Goal: Task Accomplishment & Management: Manage account settings

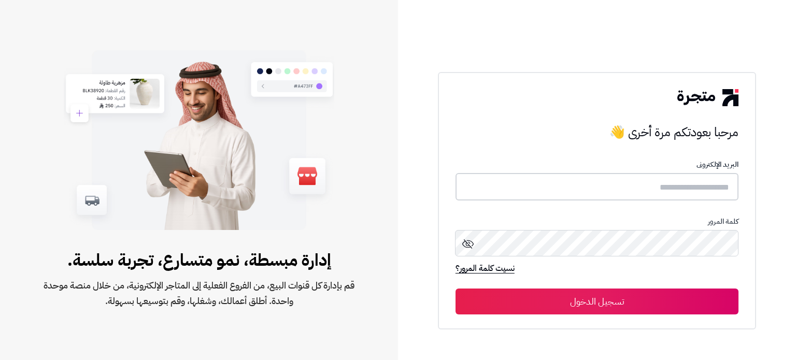
type input "**********"
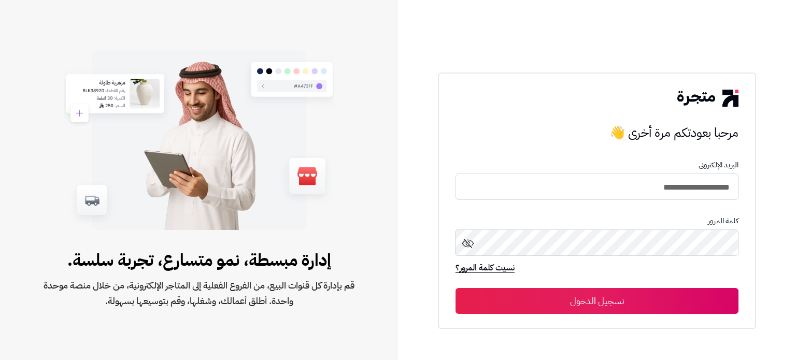
click at [618, 308] on button "تسجيل الدخول" at bounding box center [597, 301] width 283 height 26
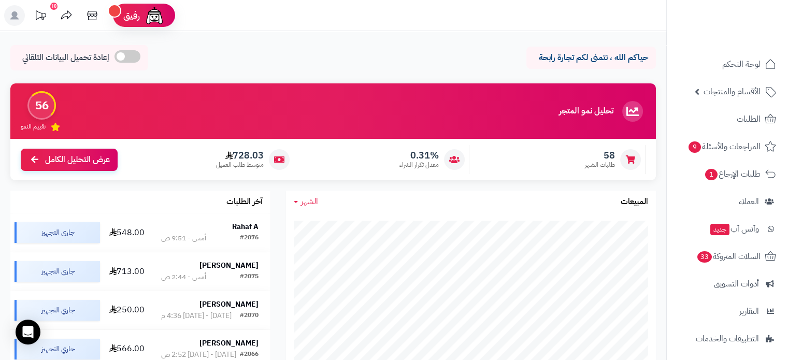
click at [271, 310] on div "تحليل نمو المتجر مرحلة النمو 56 تقييم النمو 58 طلبات الشهر 0.31% معدل تكرار الش…" at bounding box center [333, 328] width 661 height 490
click at [297, 203] on icon at bounding box center [296, 202] width 4 height 2
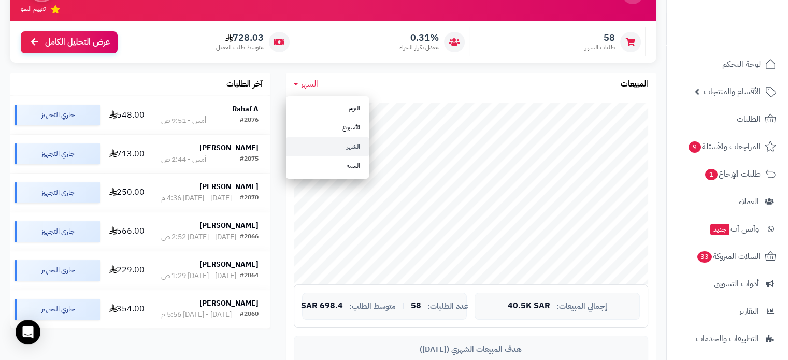
scroll to position [118, 0]
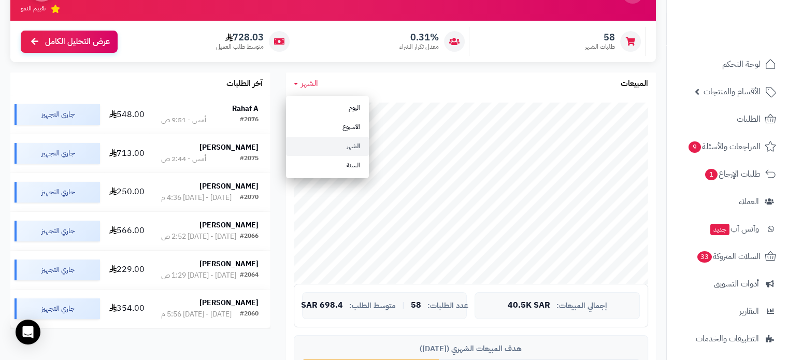
click at [448, 81] on div "الشهر [DATE] الأسبوع الشهر السنة المبيعات" at bounding box center [471, 84] width 370 height 22
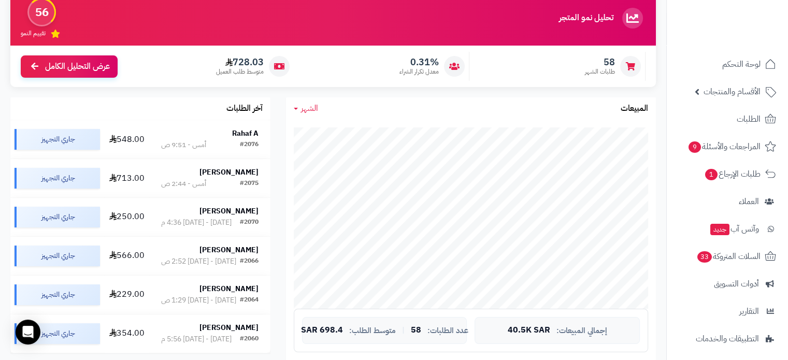
scroll to position [76, 0]
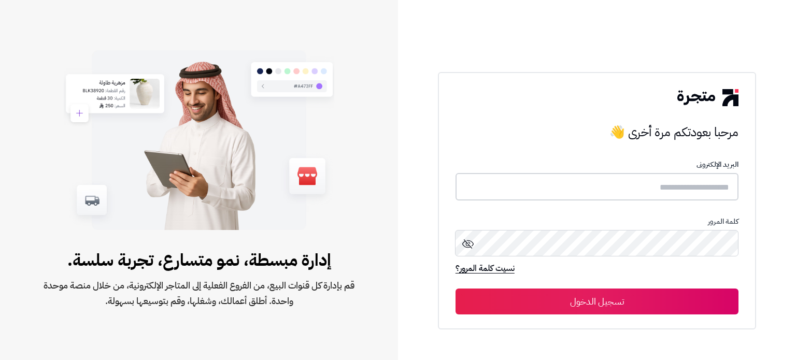
type input "**********"
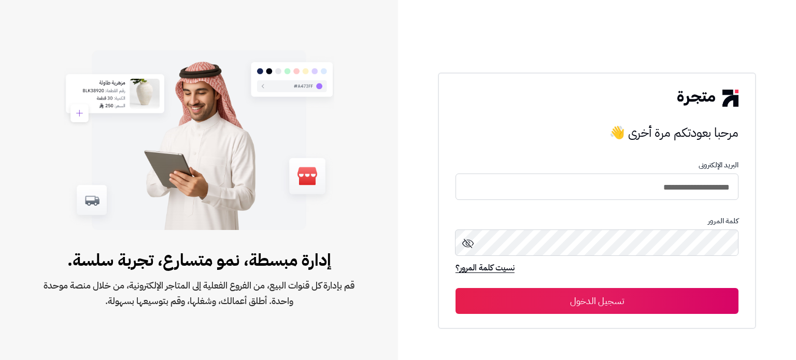
click at [578, 304] on button "تسجيل الدخول" at bounding box center [597, 301] width 283 height 26
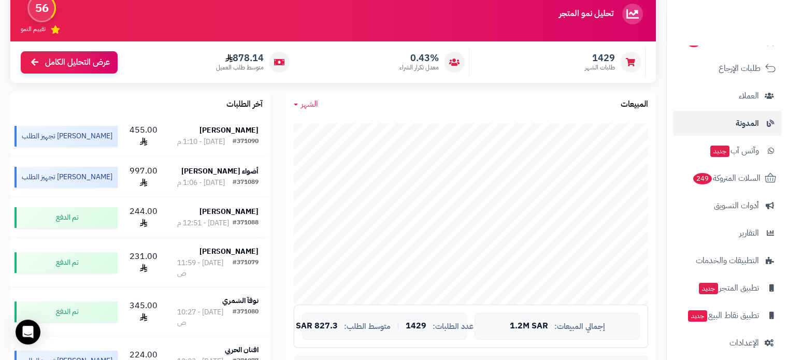
scroll to position [108, 0]
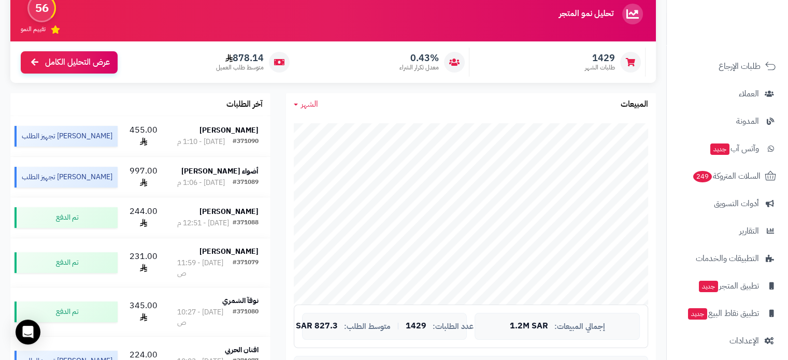
click at [317, 102] on span "الشهر" at bounding box center [309, 104] width 17 height 12
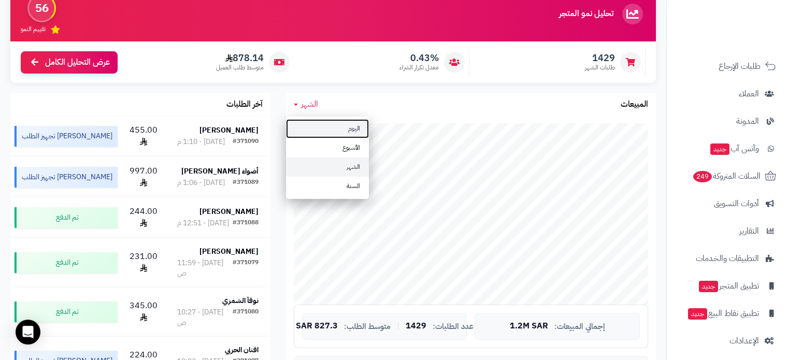
click at [330, 135] on link "اليوم" at bounding box center [327, 128] width 83 height 19
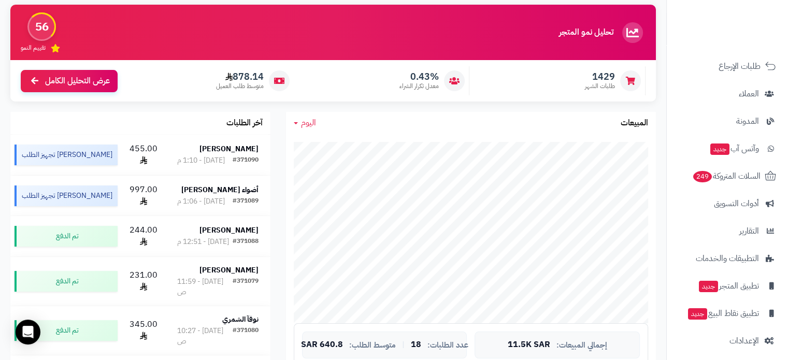
scroll to position [78, 0]
